Goal: Check status: Check status

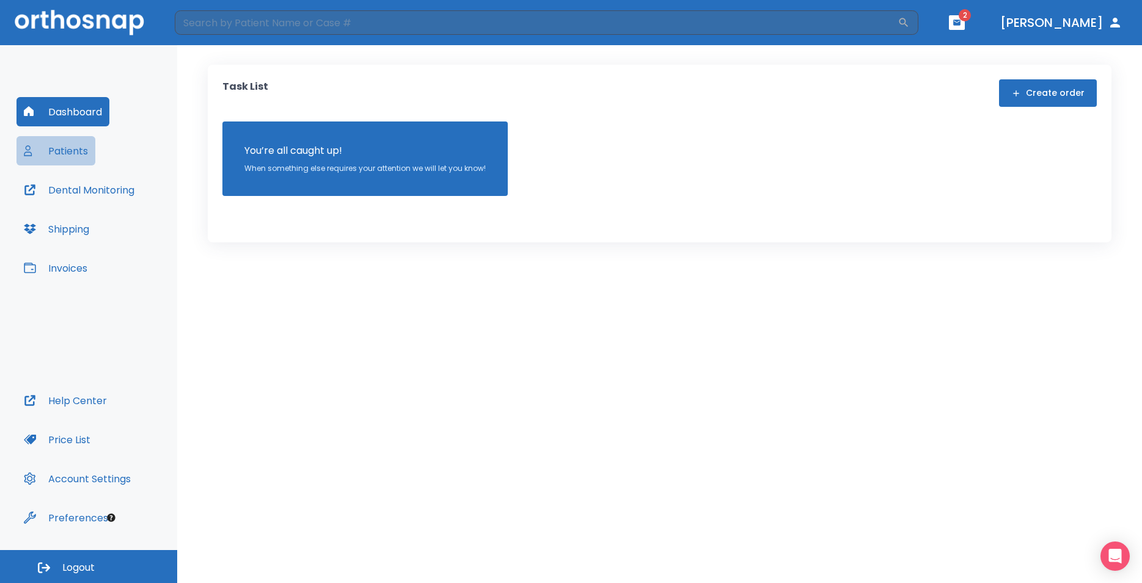
click at [76, 158] on button "Patients" at bounding box center [55, 150] width 79 height 29
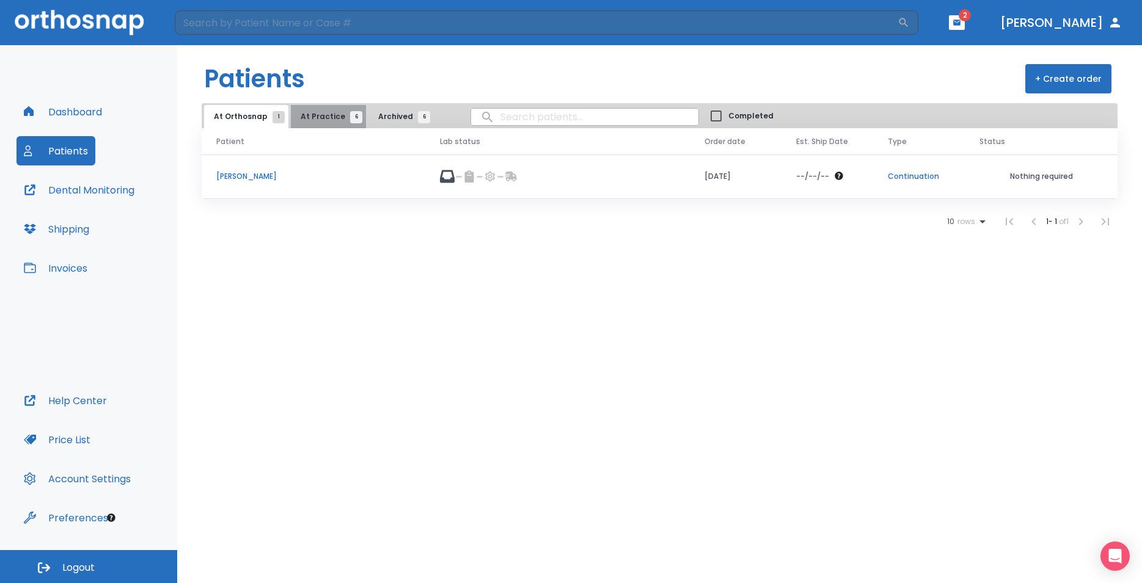
drag, startPoint x: 327, startPoint y: 118, endPoint x: 376, endPoint y: 129, distance: 50.8
click at [328, 118] on span "At Practice 6" at bounding box center [329, 116] width 56 height 11
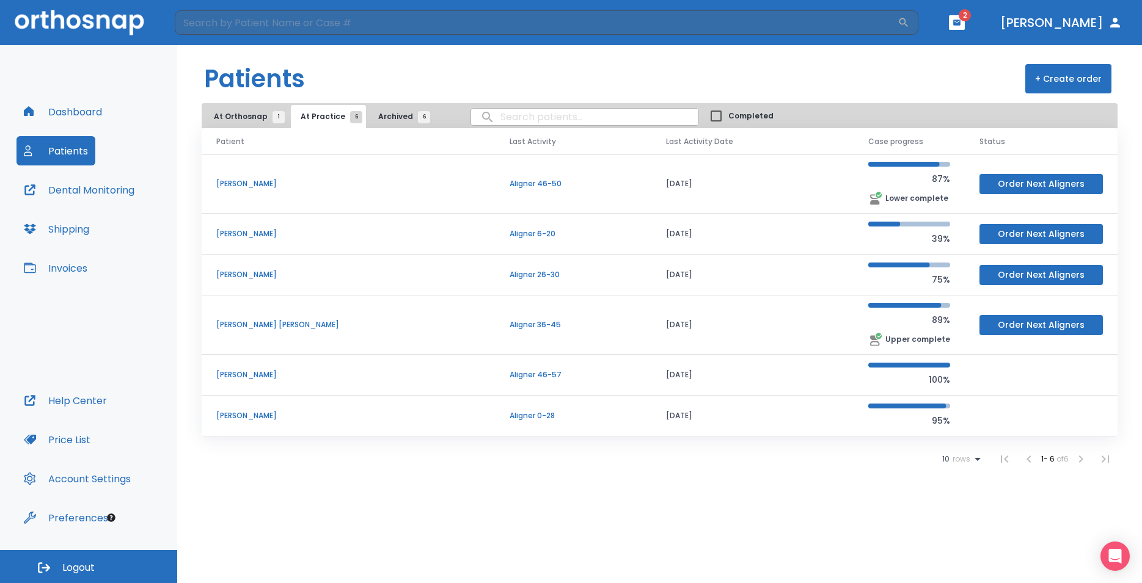
click at [254, 415] on p "[PERSON_NAME]" at bounding box center [348, 415] width 264 height 11
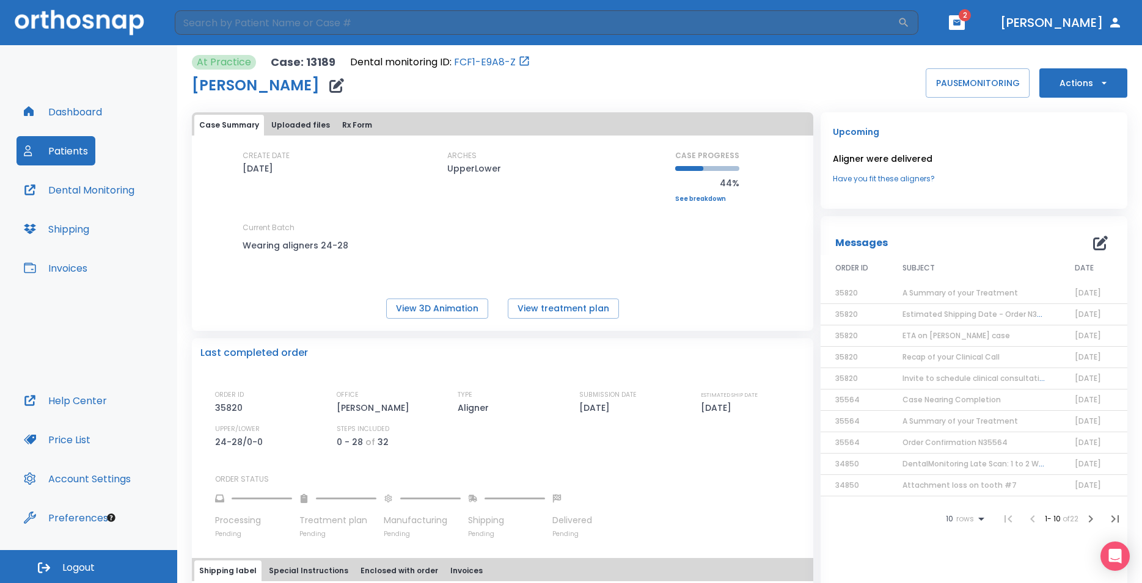
click at [690, 204] on div "CREATE DATE [DATE] ARCHES UpperLower CASE PROGRESS 44% Upper progress (Est. 31 …" at bounding box center [502, 212] width 621 height 124
click at [690, 203] on link "See breakdown" at bounding box center [707, 198] width 64 height 7
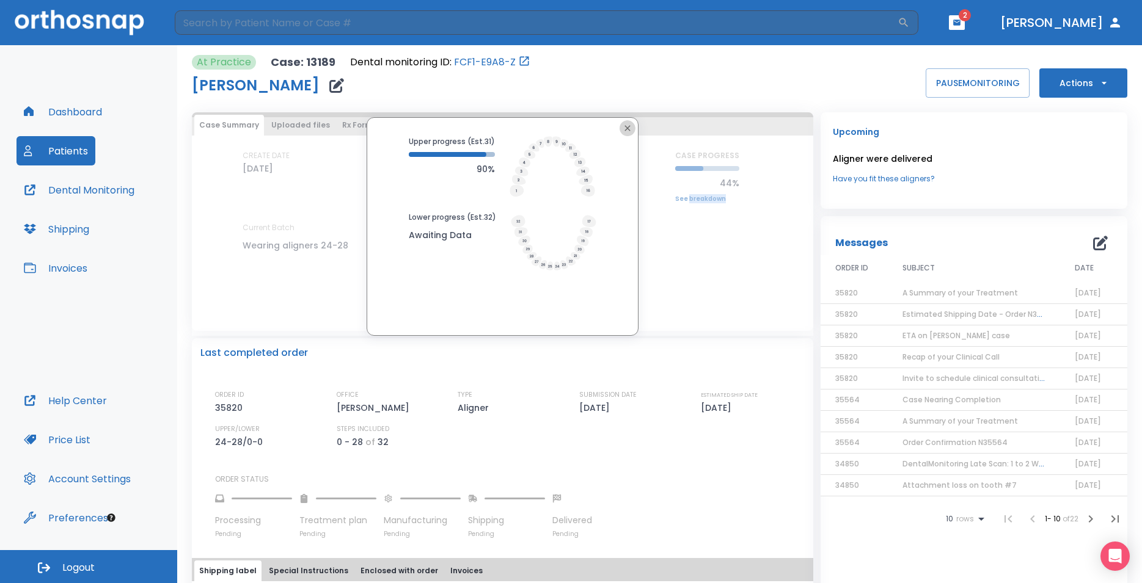
click at [625, 125] on icon "button" at bounding box center [627, 128] width 10 height 10
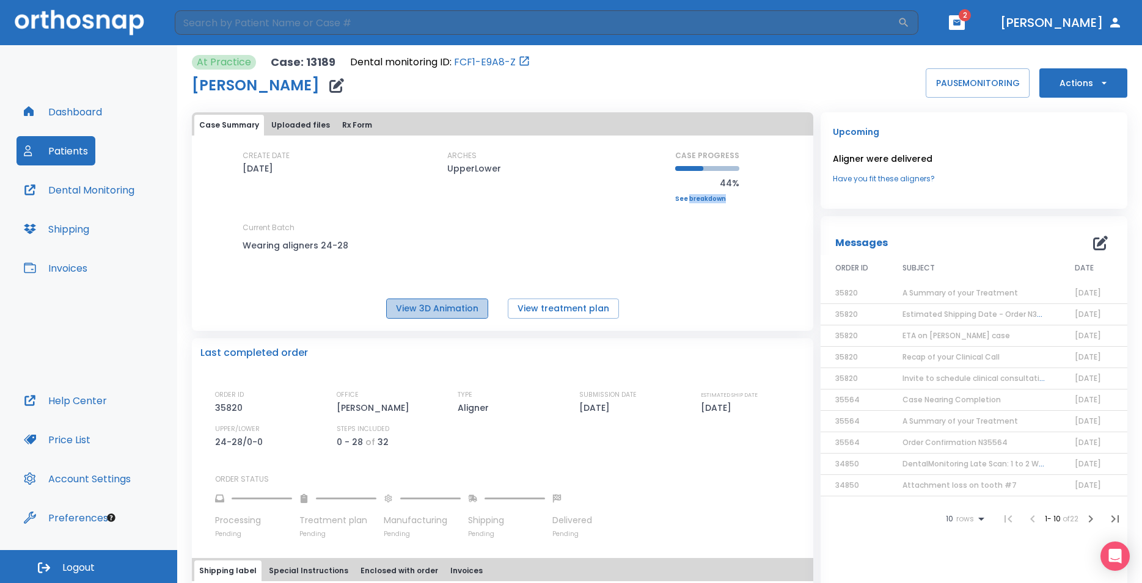
click at [434, 304] on button "View 3D Animation" at bounding box center [437, 309] width 102 height 20
click at [707, 201] on link "See breakdown" at bounding box center [707, 198] width 64 height 7
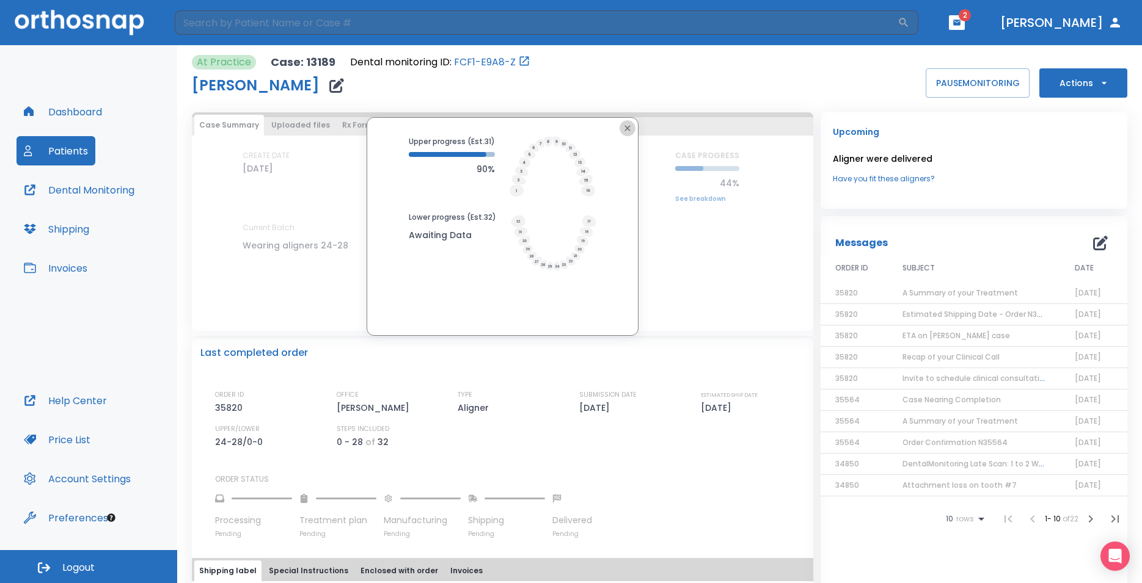
click at [624, 128] on icon "button" at bounding box center [627, 128] width 10 height 10
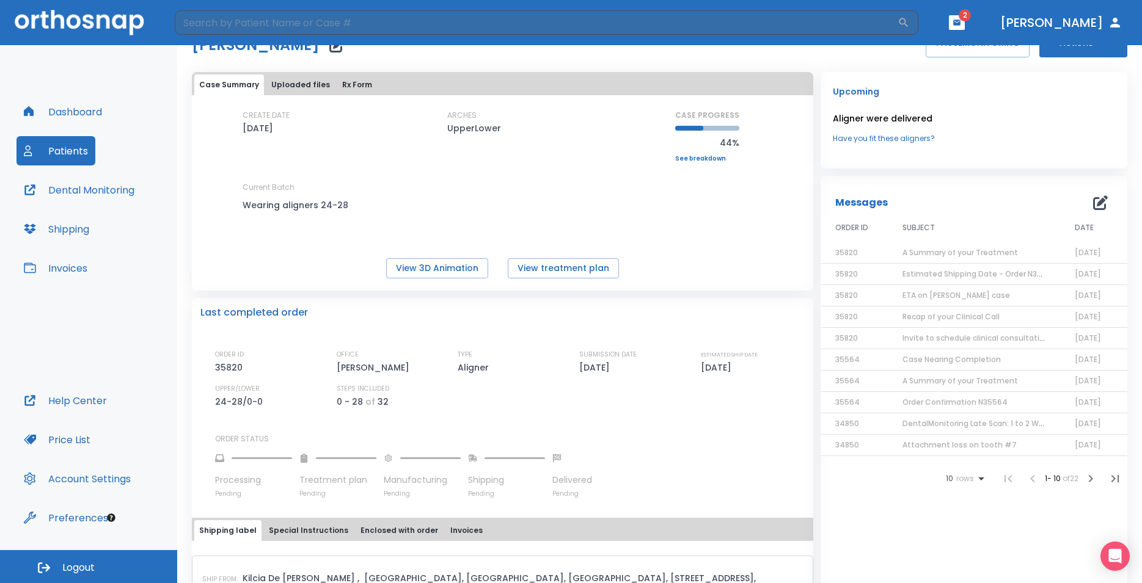
scroll to position [37, 0]
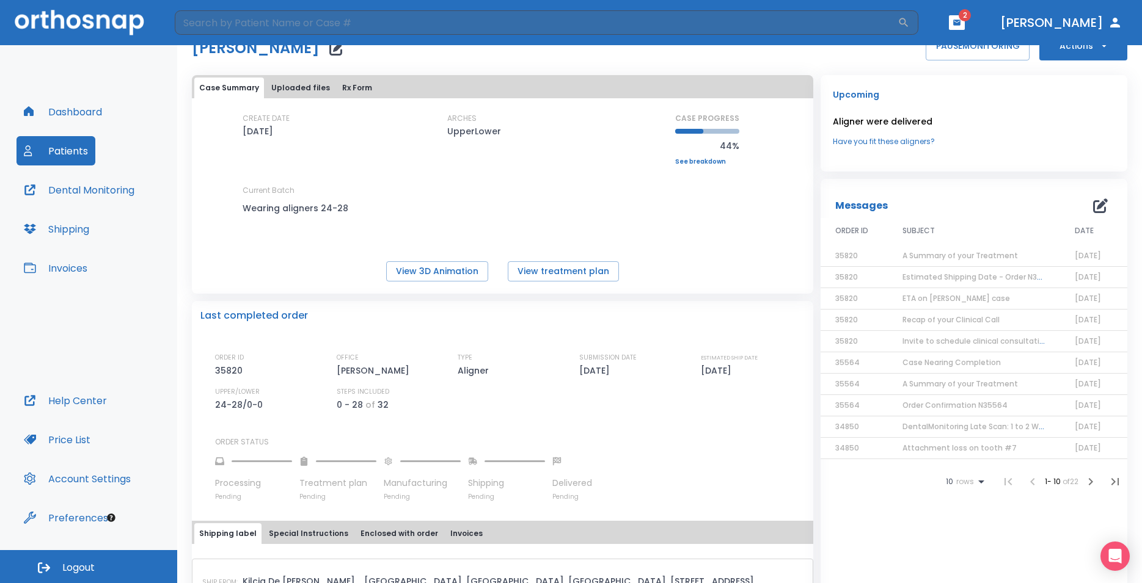
drag, startPoint x: 350, startPoint y: 86, endPoint x: 479, endPoint y: 219, distance: 184.9
click at [410, 179] on div "Case Summary Uploaded files Rx Form CREATE DATE [DATE] ARCHES UpperLower CASE P…" at bounding box center [502, 184] width 621 height 219
click at [431, 271] on button "View 3D Animation" at bounding box center [437, 271] width 102 height 20
click at [414, 279] on button "View 3D Animation" at bounding box center [437, 271] width 102 height 20
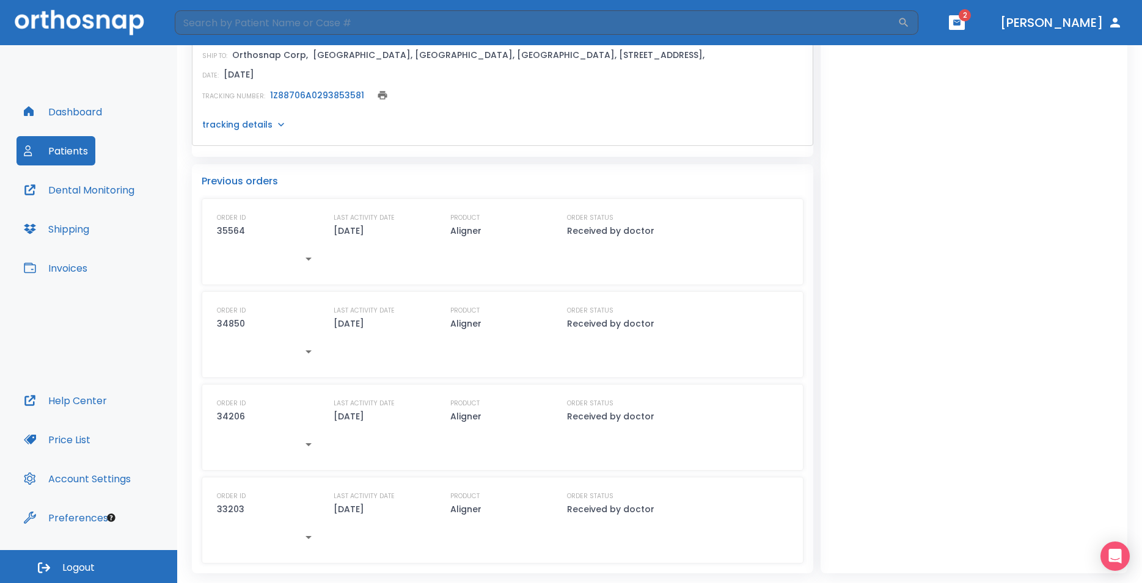
scroll to position [214, 0]
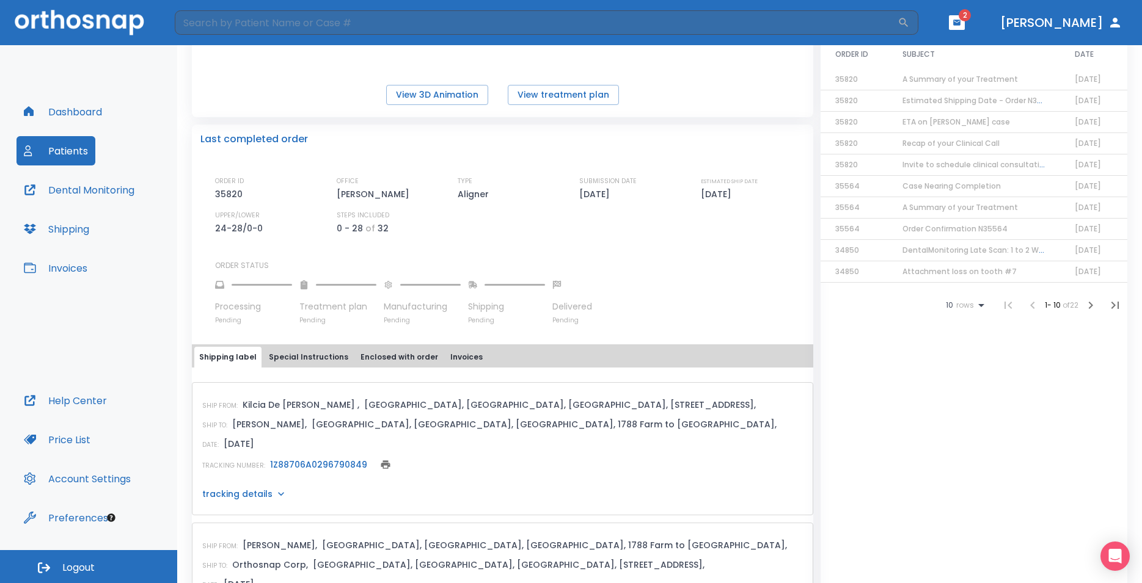
click at [315, 358] on button "Special Instructions" at bounding box center [308, 357] width 89 height 21
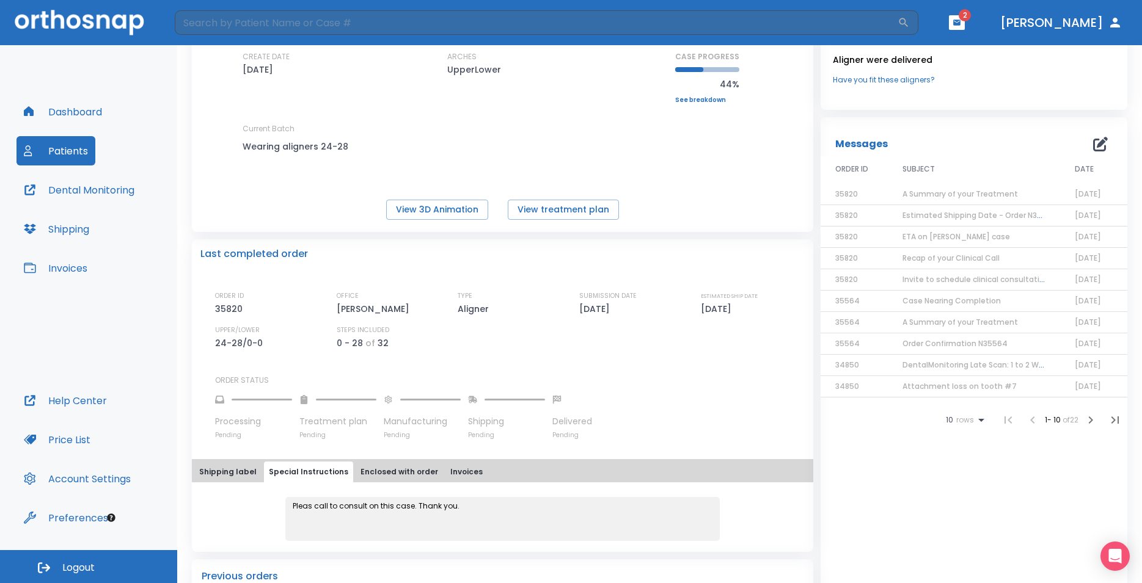
scroll to position [0, 0]
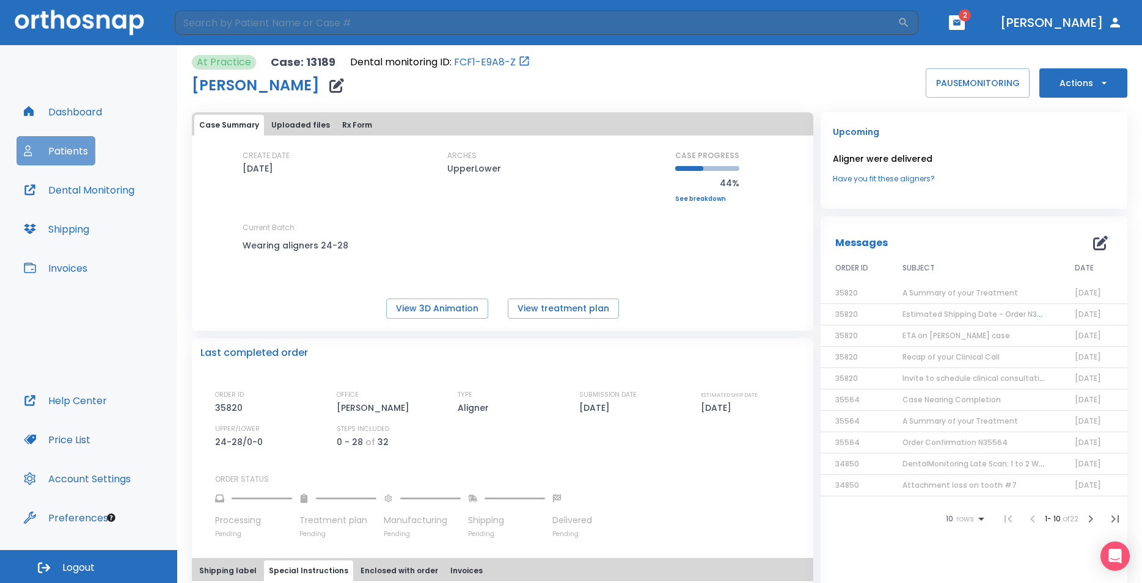
click at [76, 156] on button "Patients" at bounding box center [55, 150] width 79 height 29
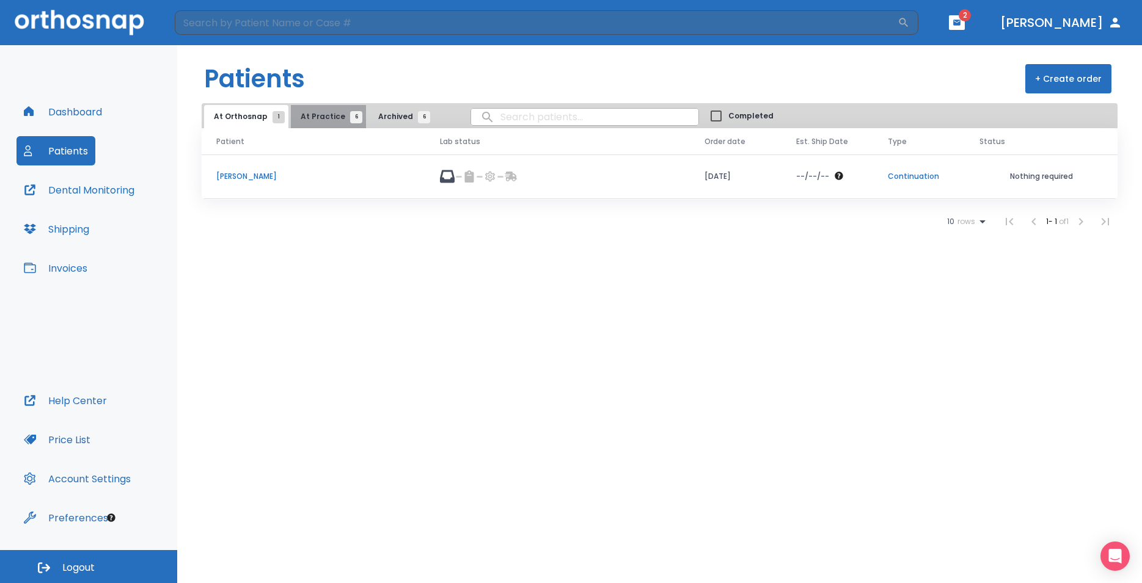
click at [333, 118] on span "At Practice 6" at bounding box center [329, 116] width 56 height 11
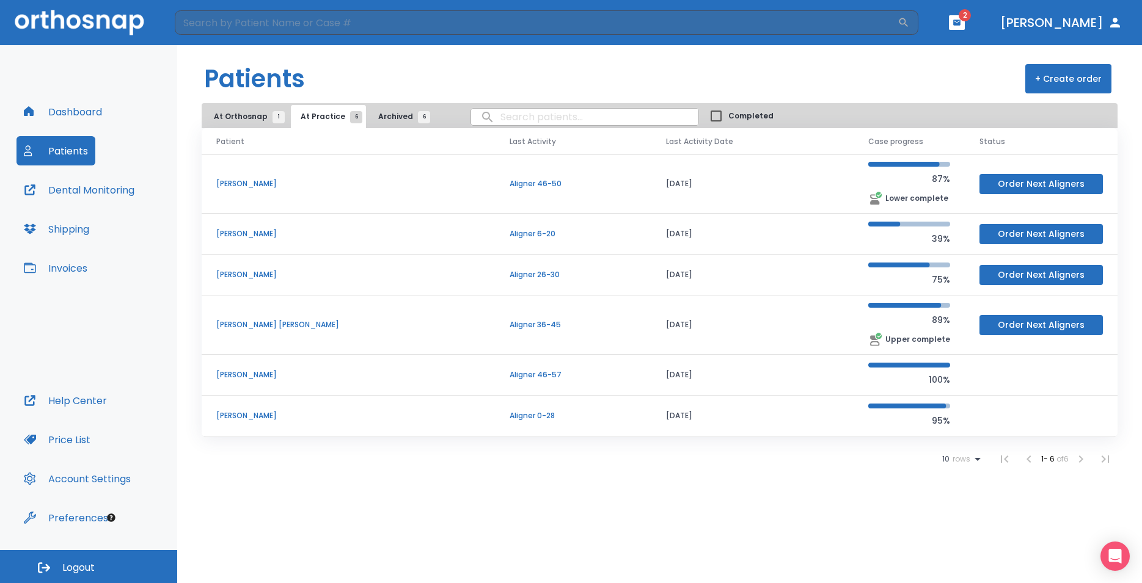
click at [520, 418] on p "Aligner 0-28" at bounding box center [572, 415] width 127 height 11
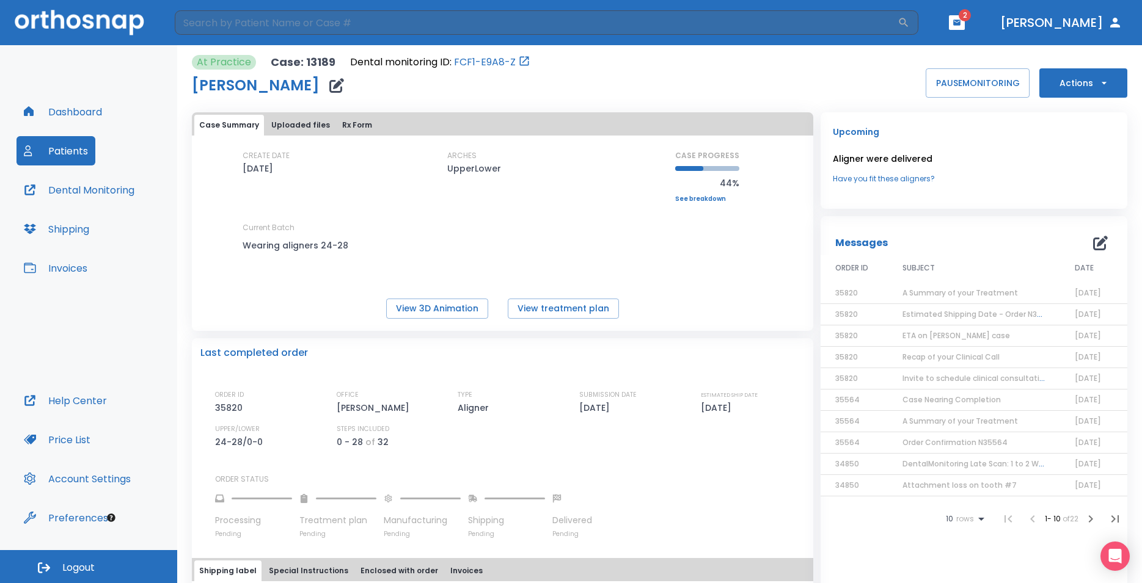
click at [92, 188] on button "Dental Monitoring" at bounding box center [78, 189] width 125 height 29
